Goal: Subscribe to service/newsletter

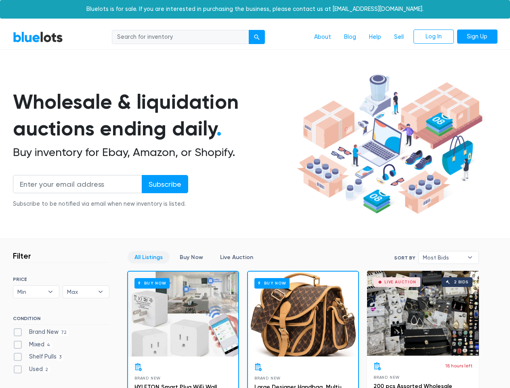
click at [257, 37] on div "submit" at bounding box center [257, 37] width 6 height 6
click at [164, 184] on input "Subscribe" at bounding box center [165, 184] width 46 height 18
click at [36, 292] on span "Min" at bounding box center [30, 292] width 27 height 12
click at [86, 292] on span "Max" at bounding box center [80, 292] width 27 height 12
click at [449, 257] on span "Most Bids" at bounding box center [443, 257] width 40 height 12
